Goal: Find specific page/section: Find specific page/section

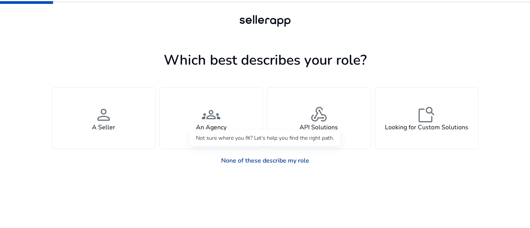
click at [275, 162] on link "None of these describe my role" at bounding box center [265, 161] width 100 height 16
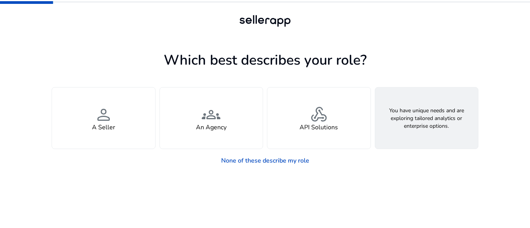
click at [448, 136] on div "feature_search Looking for Custom Solutions" at bounding box center [426, 118] width 103 height 61
